Goal: Task Accomplishment & Management: Manage account settings

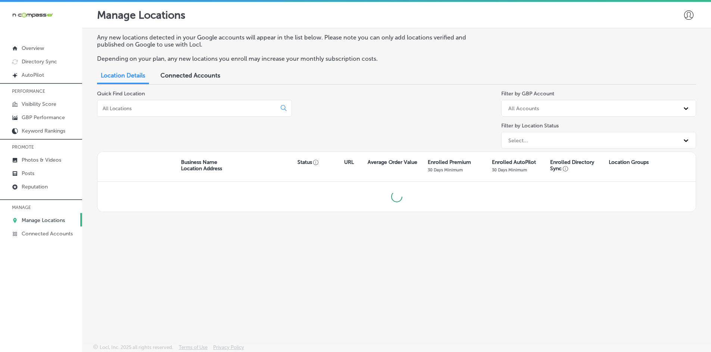
click at [150, 108] on input at bounding box center [188, 108] width 173 height 7
click at [162, 106] on input "hurricane" at bounding box center [188, 108] width 173 height 7
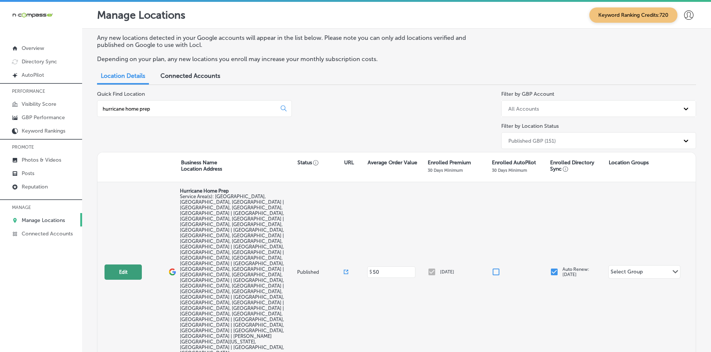
type input "hurricane home prep"
click at [137, 265] on button "Edit" at bounding box center [122, 272] width 37 height 15
select select "US"
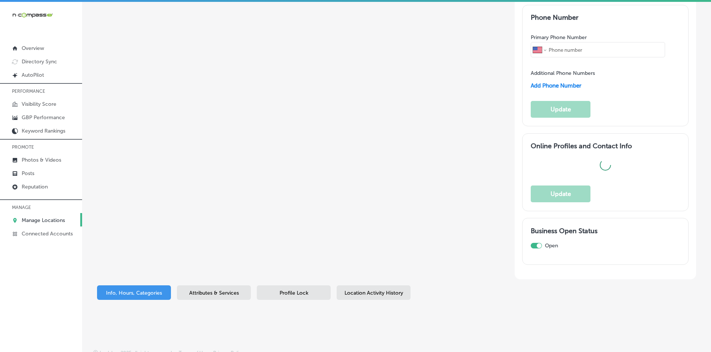
scroll to position [757, 0]
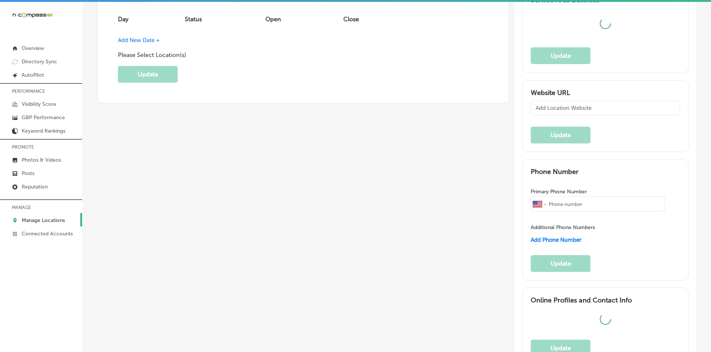
type input "Hurricane Home Prep"
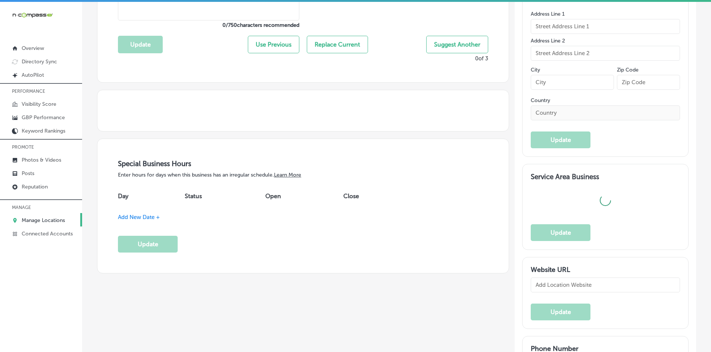
checkbox input "false"
type input "[STREET_ADDRESS]"
type input "#2539"
type input "Saint Augustine"
type input "32080"
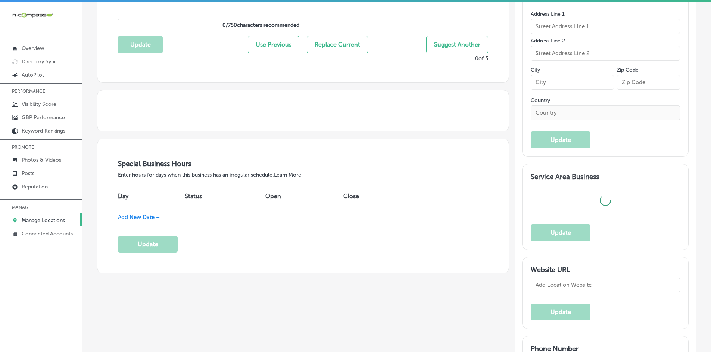
type input "US"
type input "[URL][DOMAIN_NAME]"
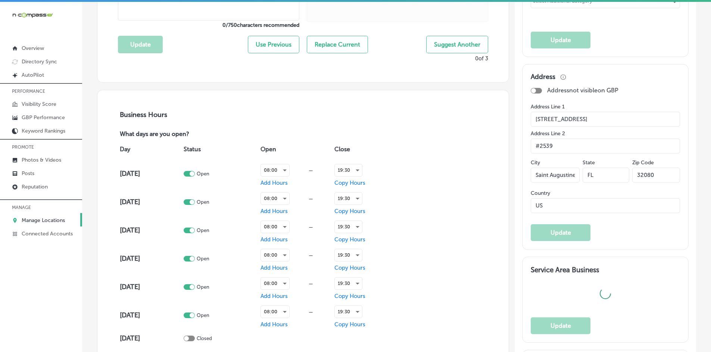
checkbox input "true"
type textarea "Hurricane Home Prep, based in [GEOGRAPHIC_DATA], [GEOGRAPHIC_DATA], specializes…"
type input "[PHONE_NUMBER]"
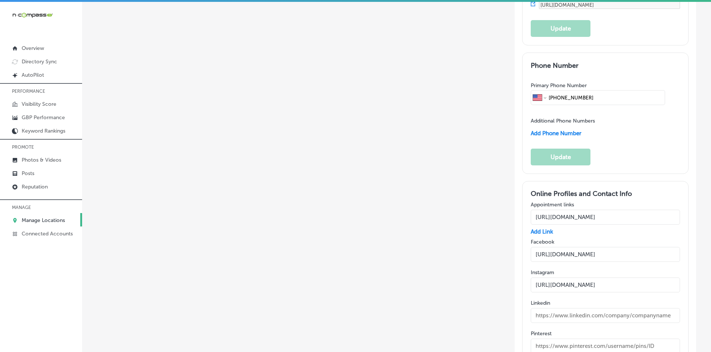
scroll to position [1130, 0]
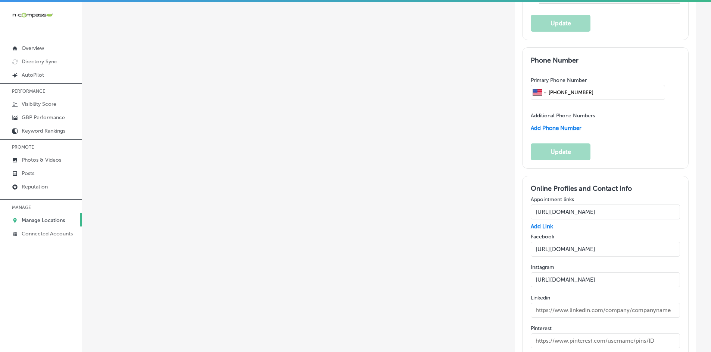
click at [545, 242] on input "[URL][DOMAIN_NAME]" at bounding box center [604, 249] width 149 height 15
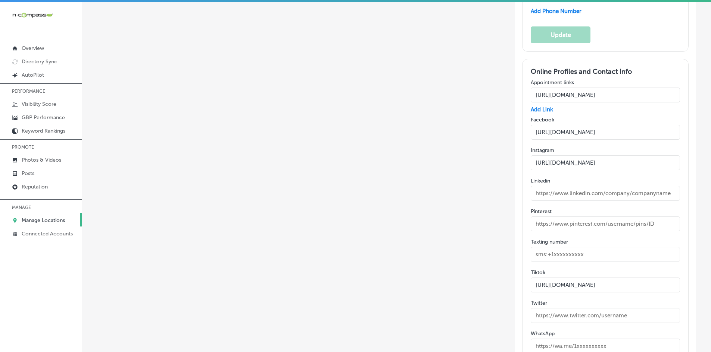
scroll to position [1317, 0]
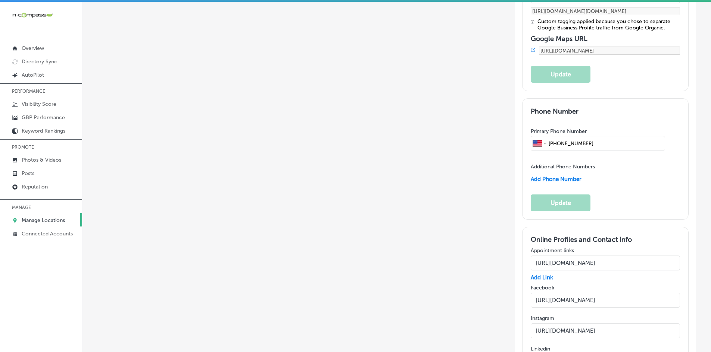
scroll to position [1056, 0]
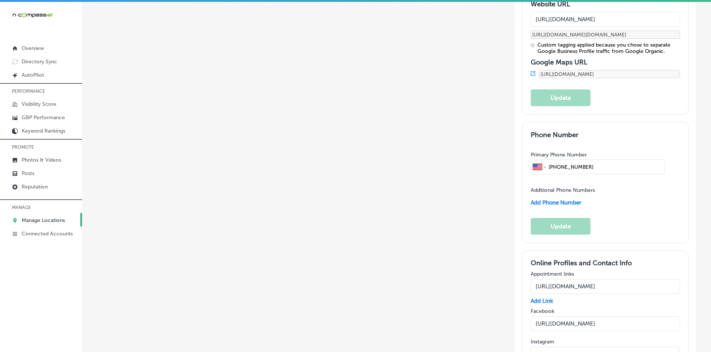
click at [557, 279] on input "[URL][DOMAIN_NAME]" at bounding box center [604, 286] width 149 height 15
click at [554, 317] on input "[URL][DOMAIN_NAME]" at bounding box center [604, 324] width 149 height 15
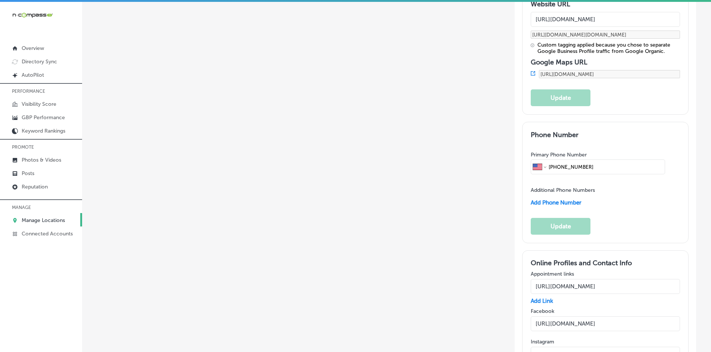
click at [554, 317] on input "[URL][DOMAIN_NAME]" at bounding box center [604, 324] width 149 height 15
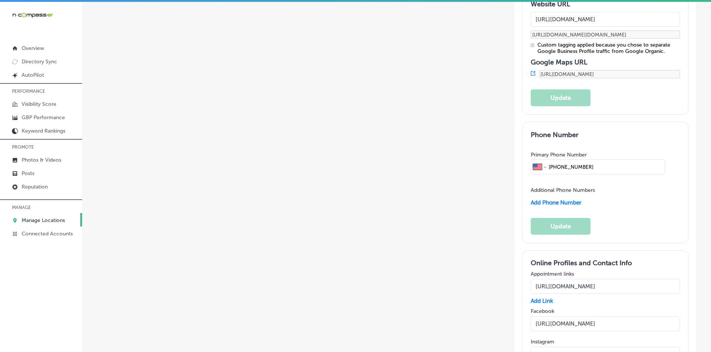
click at [557, 317] on input "[URL][DOMAIN_NAME]" at bounding box center [604, 324] width 149 height 15
click at [571, 317] on input "[URL][DOMAIN_NAME]" at bounding box center [604, 324] width 149 height 15
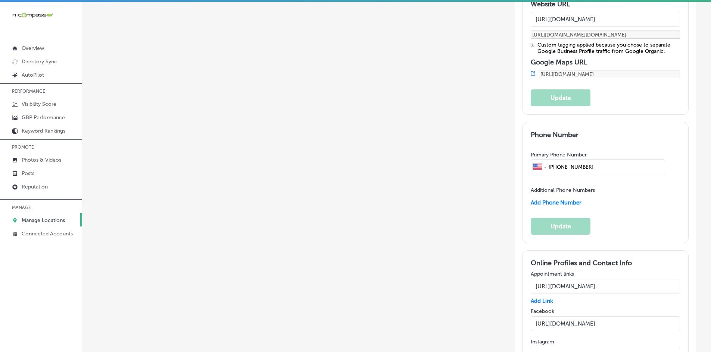
click at [571, 317] on input "[URL][DOMAIN_NAME]" at bounding box center [604, 324] width 149 height 15
click at [548, 317] on input "[URL][DOMAIN_NAME]" at bounding box center [604, 324] width 149 height 15
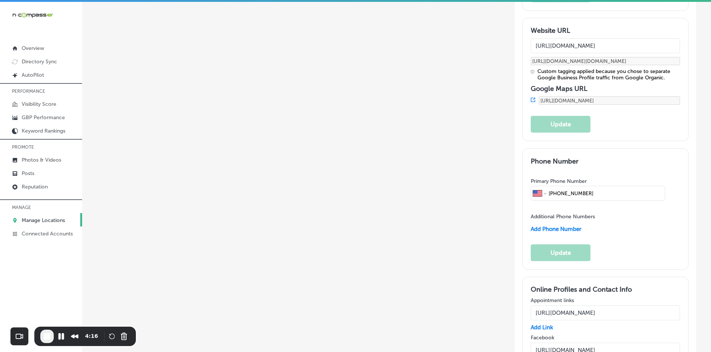
scroll to position [1018, 0]
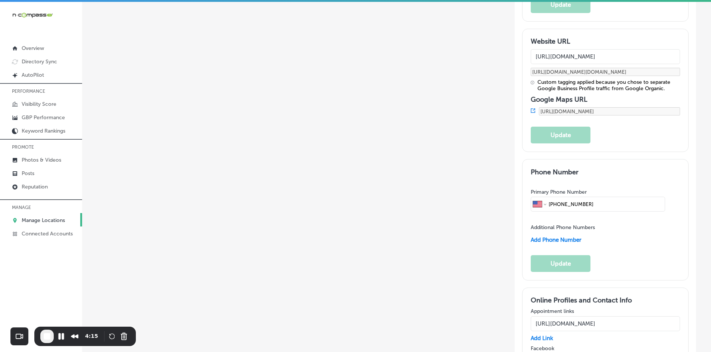
click at [558, 317] on input "[URL][DOMAIN_NAME]" at bounding box center [604, 324] width 149 height 15
paste input "text"
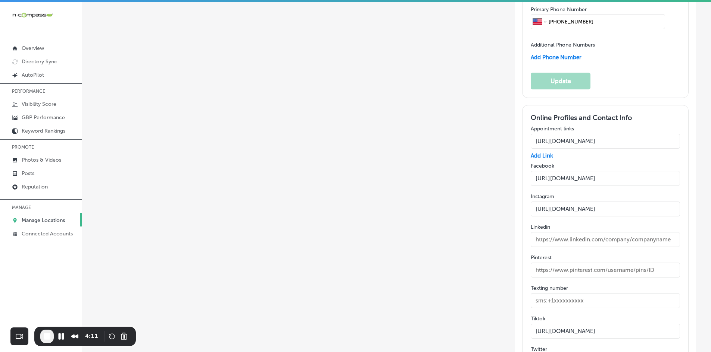
scroll to position [1205, 0]
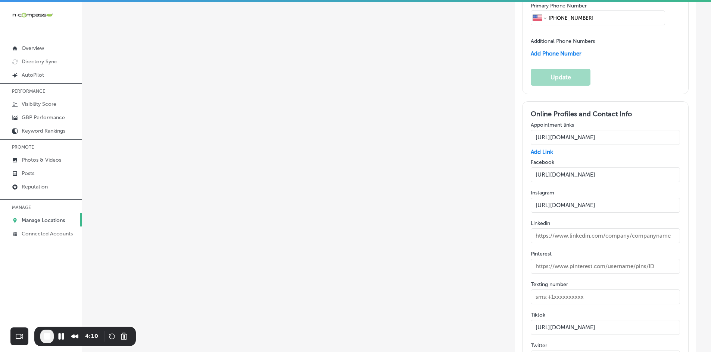
type input "[URL][DOMAIN_NAME]"
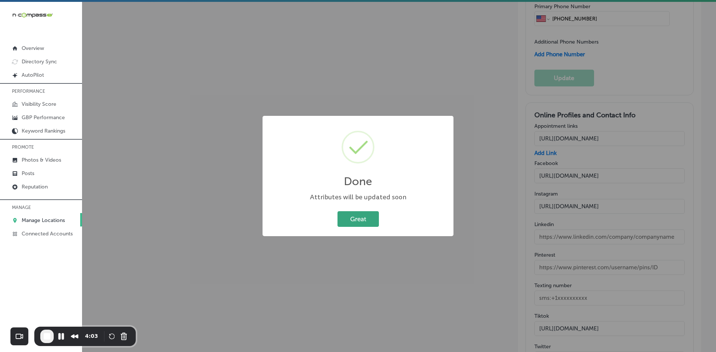
click at [353, 216] on button "Great" at bounding box center [358, 218] width 41 height 15
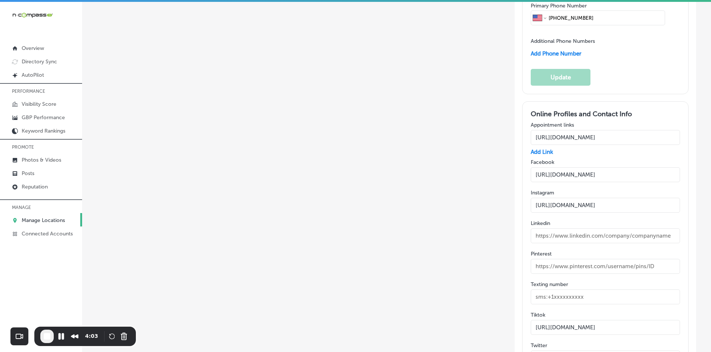
scroll to position [981, 0]
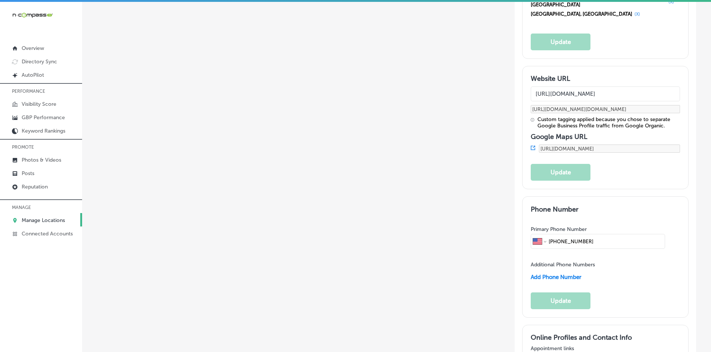
click at [41, 224] on link "Manage Locations" at bounding box center [41, 219] width 82 height 13
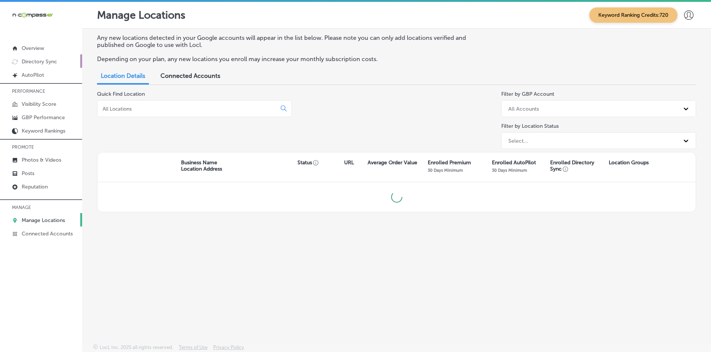
click at [41, 58] on link "Directory Sync" at bounding box center [41, 60] width 82 height 13
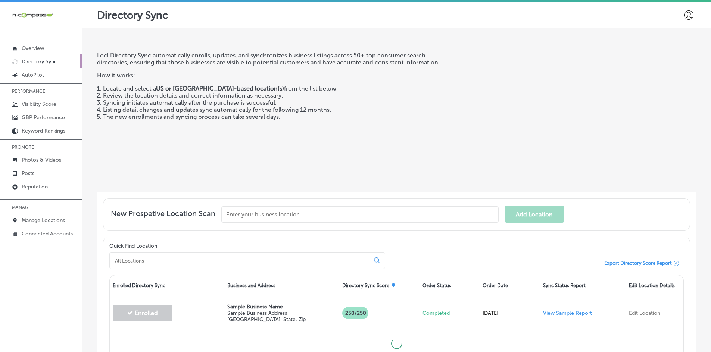
click at [250, 212] on input "text" at bounding box center [359, 215] width 277 height 16
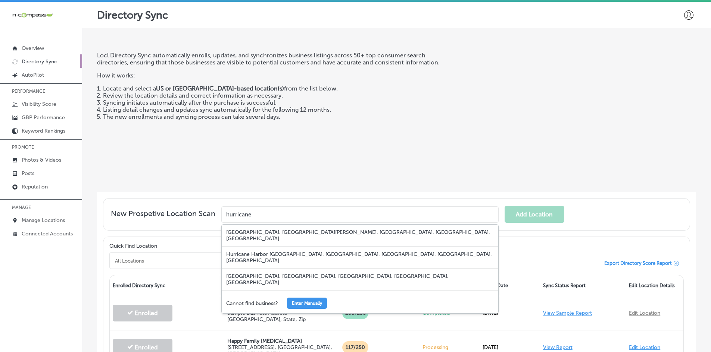
click at [307, 213] on input "hurricane" at bounding box center [359, 215] width 277 height 16
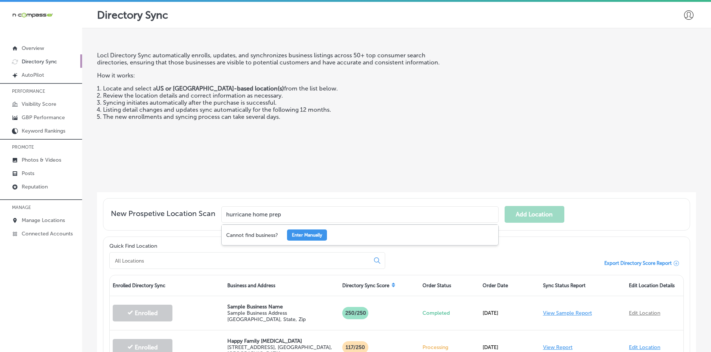
type input "hurricane home prep"
click at [167, 192] on div "New Prospetive Location Scan hurricane home prep Cannot find business? Enter Ma…" at bounding box center [396, 214] width 599 height 44
click at [45, 103] on p "Visibility Score" at bounding box center [39, 104] width 35 height 6
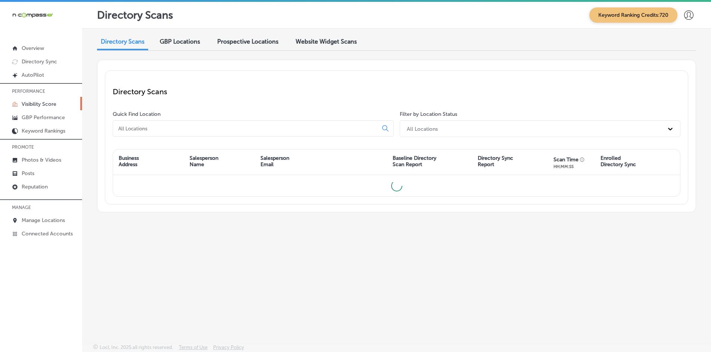
click at [203, 133] on div at bounding box center [253, 128] width 281 height 16
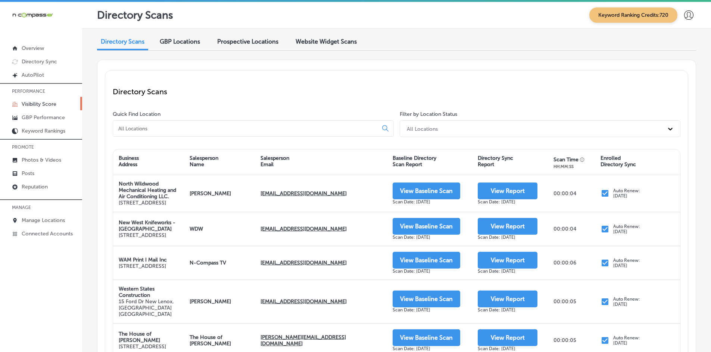
click at [207, 133] on div at bounding box center [253, 128] width 281 height 16
click at [198, 119] on div "Quick Find Location" at bounding box center [255, 125] width 284 height 29
click at [195, 125] on input at bounding box center [246, 128] width 258 height 7
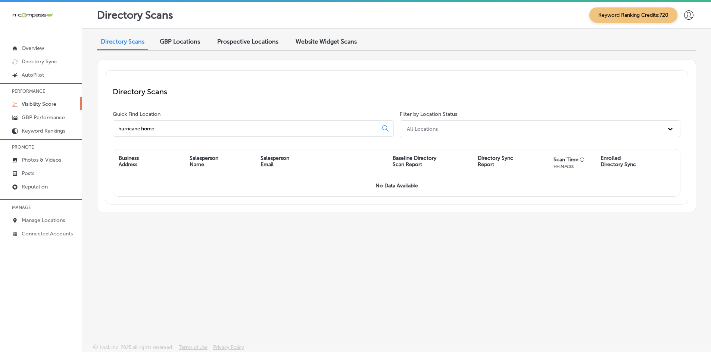
click at [159, 126] on input "hurricane home" at bounding box center [246, 128] width 258 height 7
drag, startPoint x: 163, startPoint y: 128, endPoint x: 93, endPoint y: 128, distance: 69.4
click at [93, 128] on div "Directory Scans GBP Locations Prospective Locations Website Widget Scans Direct…" at bounding box center [396, 169] width 629 height 281
type input "hurricane home"
click at [40, 103] on p "Visibility Score" at bounding box center [39, 104] width 35 height 6
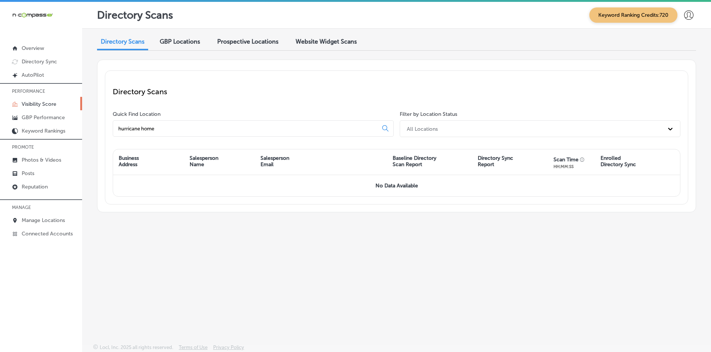
click at [176, 131] on input "hurricane home" at bounding box center [246, 128] width 258 height 7
click at [188, 134] on div "hurricane home" at bounding box center [253, 128] width 281 height 16
drag, startPoint x: 187, startPoint y: 132, endPoint x: 94, endPoint y: 130, distance: 92.5
click at [94, 130] on div "Directory Scans GBP Locations Prospective Locations Website Widget Scans Direct…" at bounding box center [396, 169] width 629 height 281
